Goal: Transaction & Acquisition: Purchase product/service

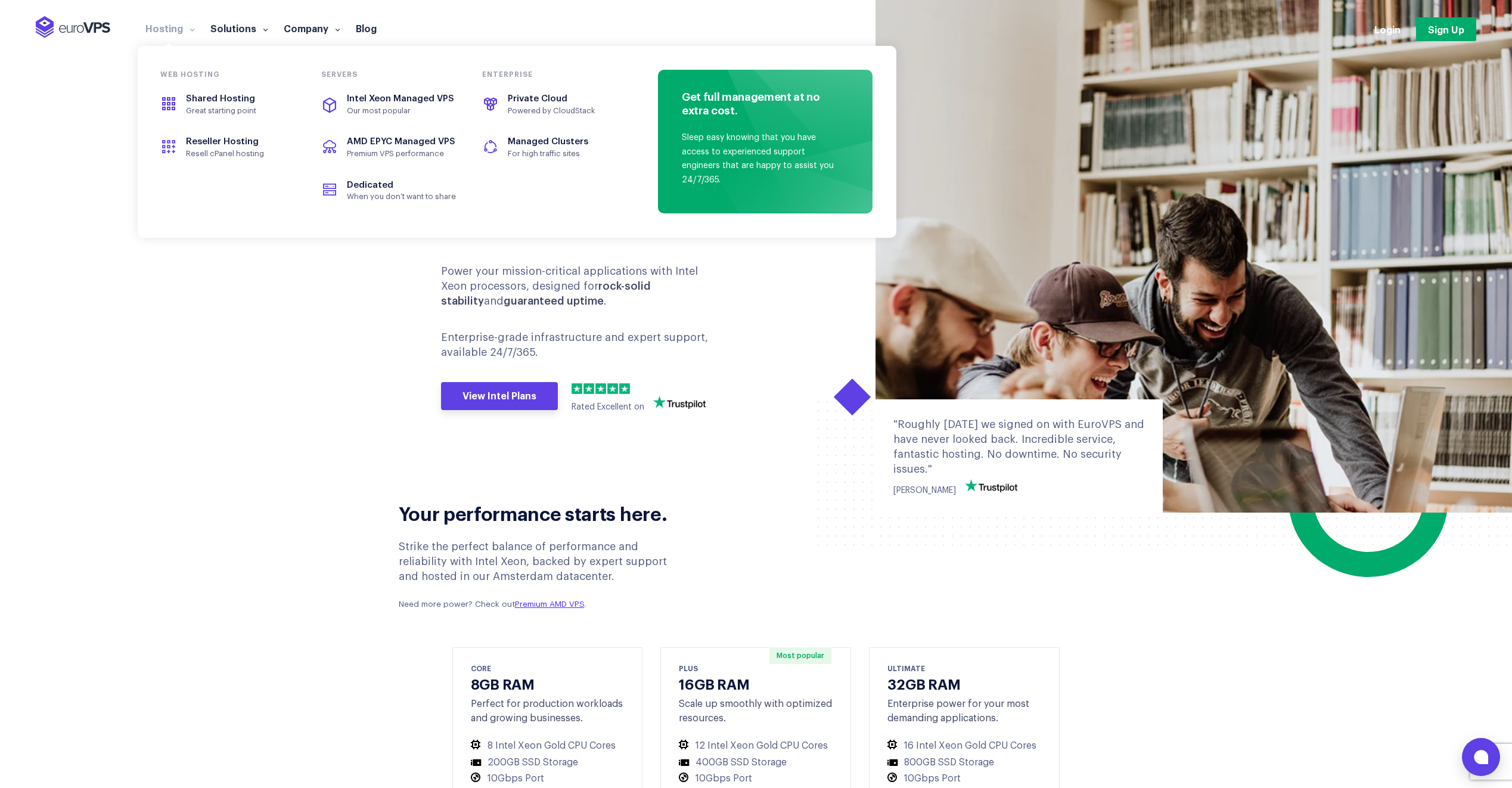
click at [187, 29] on span at bounding box center [191, 29] width 9 height 12
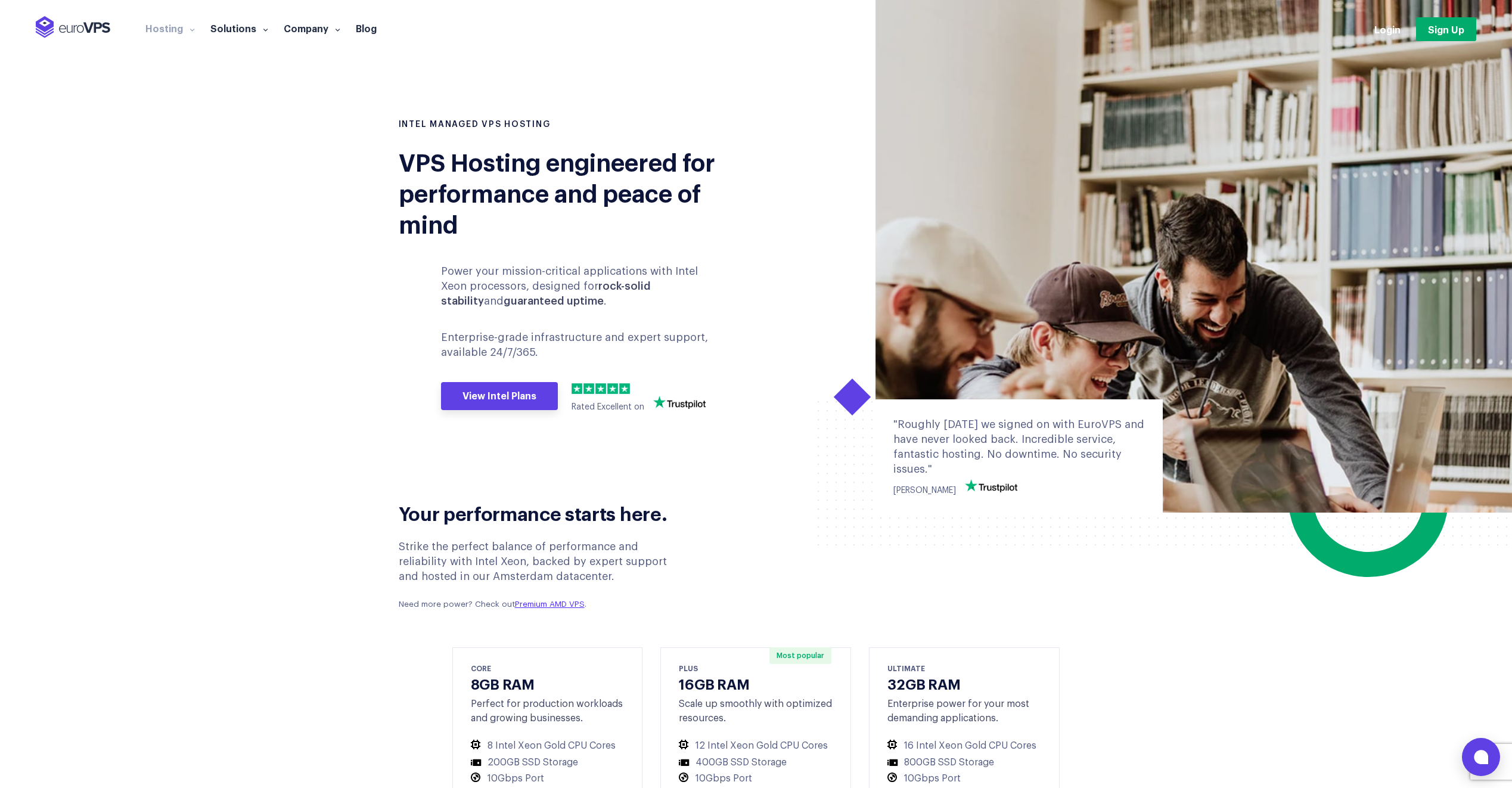
click at [187, 29] on span at bounding box center [191, 29] width 9 height 12
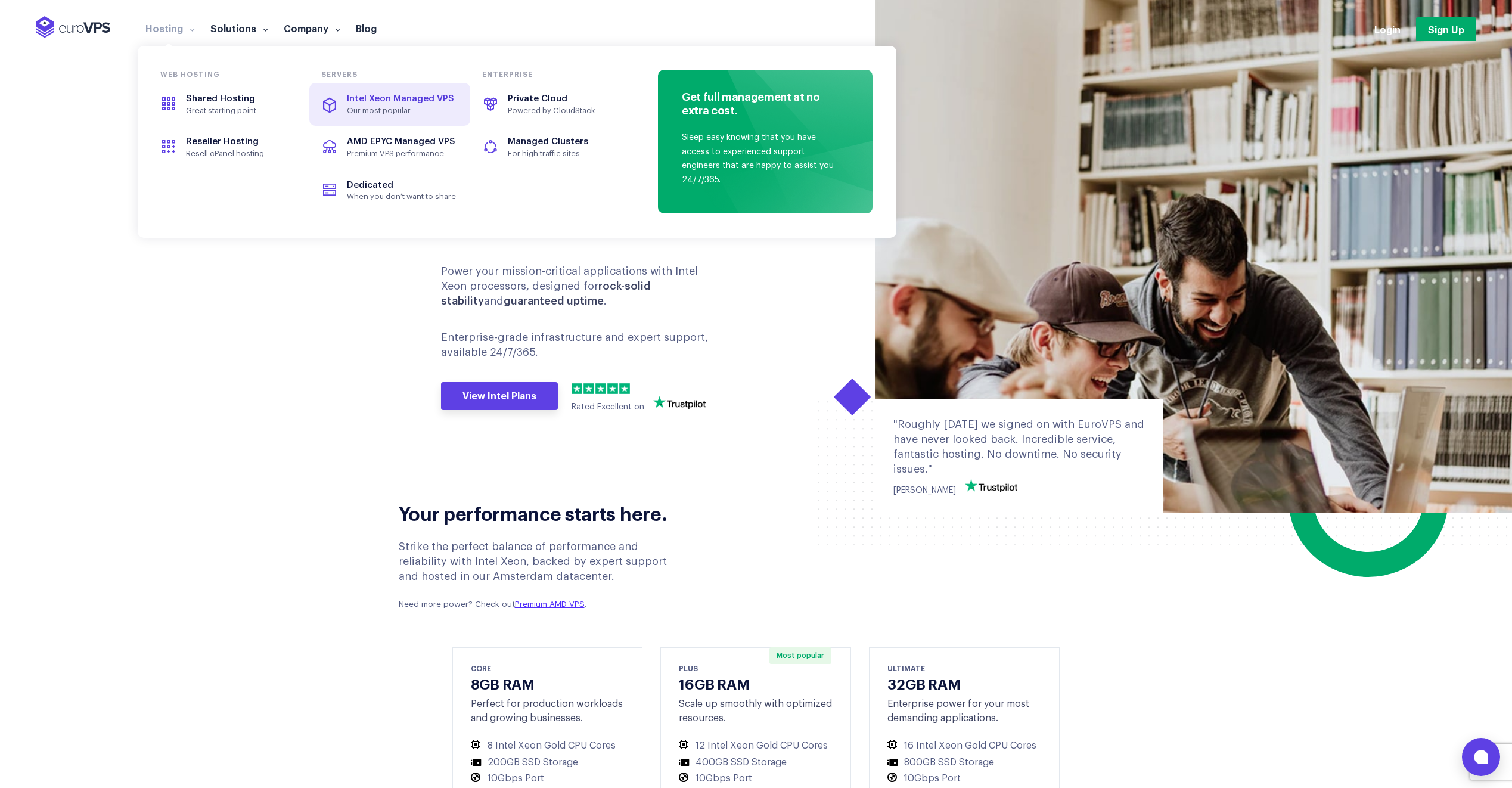
click at [417, 104] on span "Intel Xeon Managed VPS" at bounding box center [389, 99] width 134 height 13
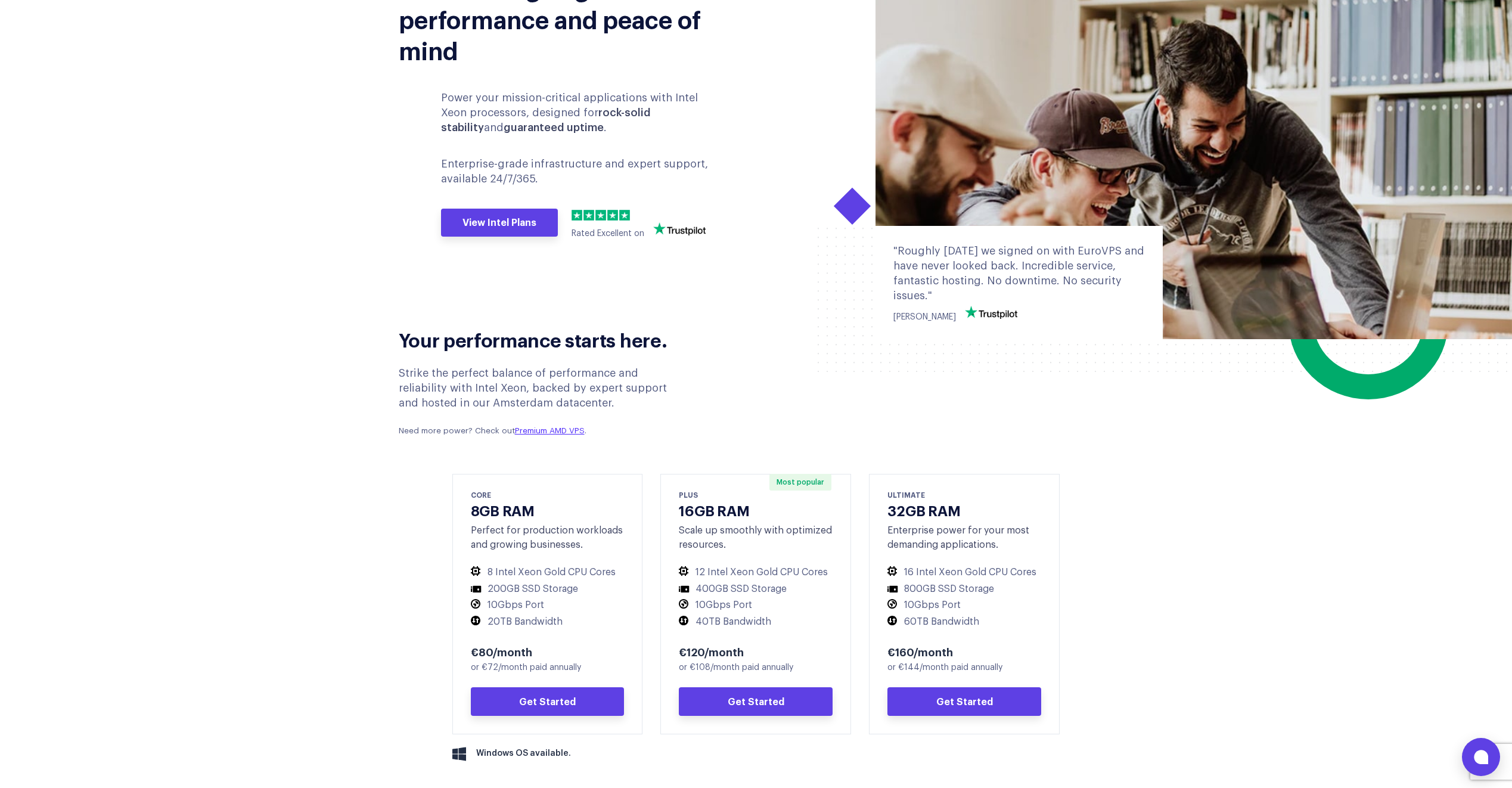
scroll to position [179, 0]
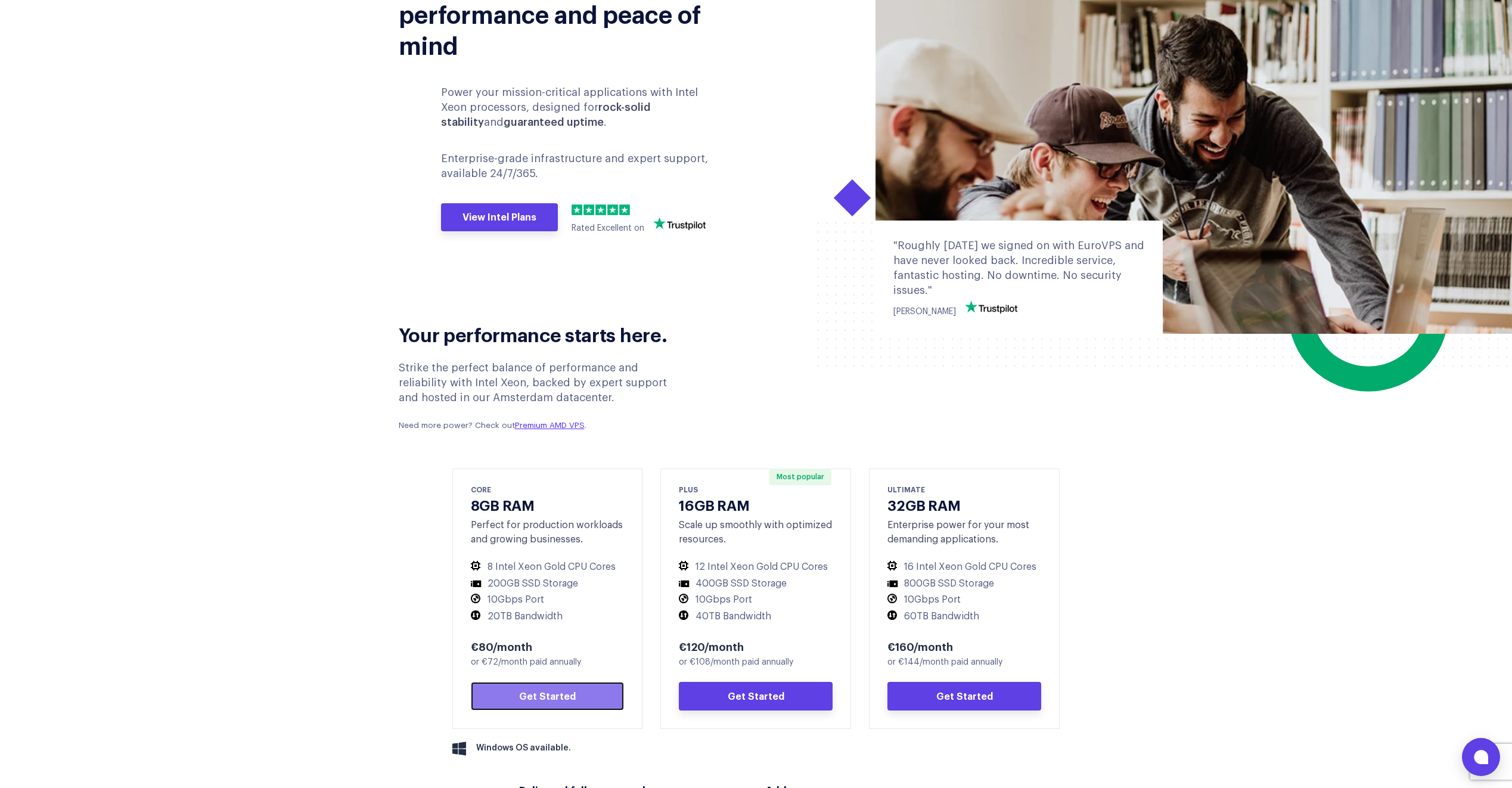
click at [538, 700] on link "Get Started" at bounding box center [548, 696] width 154 height 29
